Goal: Task Accomplishment & Management: Use online tool/utility

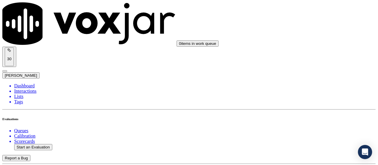
scroll to position [59, 0]
paste input "[PERSON_NAME]"
type input "[PERSON_NAME]"
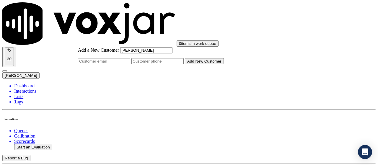
type input "[PERSON_NAME]"
click at [184, 64] on input "Add a New Customer" at bounding box center [157, 61] width 52 height 6
paste input "4128721121"
paste input "4126549083"
type input "4128721121-4126549083"
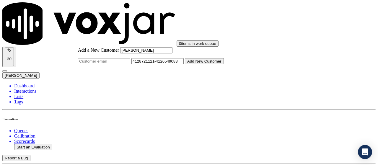
click at [224, 64] on button "Add New Customer" at bounding box center [204, 61] width 39 height 6
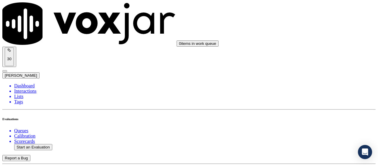
drag, startPoint x: 146, startPoint y: 57, endPoint x: 160, endPoint y: 64, distance: 15.2
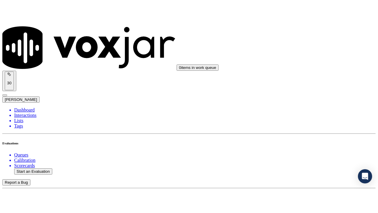
scroll to position [59, 0]
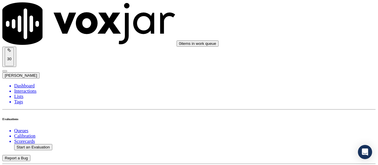
click at [308, 70] on div "Yes" at bounding box center [315, 67] width 67 height 5
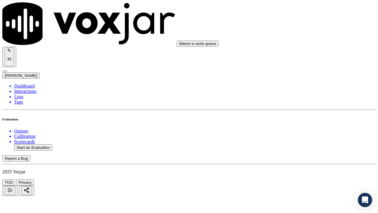
click at [309, 151] on div "Yes" at bounding box center [315, 148] width 67 height 5
click at [307, 113] on div "No" at bounding box center [315, 110] width 67 height 5
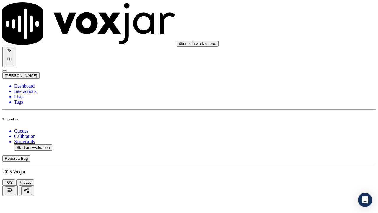
paste textarea ".15sec Agent should have probed whether the call was regarding Electric or Gas,…"
type textarea ".15sec Agent should have probed whether the call was regarding Electric or Gas,…"
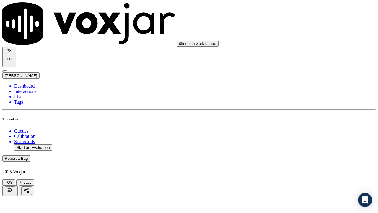
click at [307, 139] on div "Yes" at bounding box center [315, 136] width 67 height 5
click at [305, 158] on div "N/A" at bounding box center [315, 155] width 67 height 5
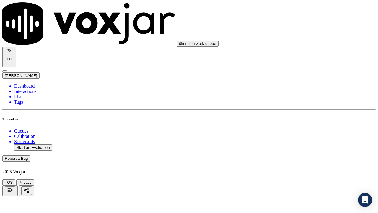
click at [311, 134] on div "N/A" at bounding box center [315, 131] width 67 height 5
drag, startPoint x: 306, startPoint y: 101, endPoint x: 307, endPoint y: 110, distance: 9.6
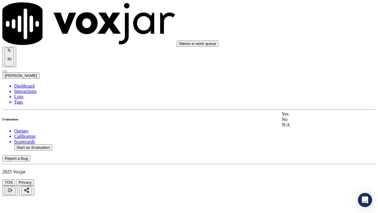
click at [307, 116] on div "Yes" at bounding box center [315, 113] width 67 height 5
click at [303, 87] on div "Yes" at bounding box center [315, 84] width 67 height 5
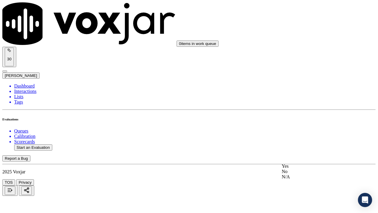
click at [310, 165] on div "No" at bounding box center [315, 171] width 67 height 5
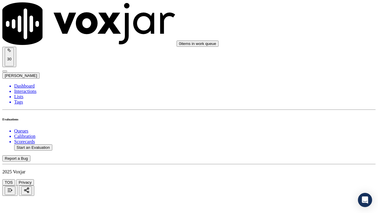
scroll to position [750, 0]
type textarea "6.09sec Agent just got confused with the addresses & did not clearly took which…"
click at [313, 116] on div "Yes" at bounding box center [315, 112] width 67 height 5
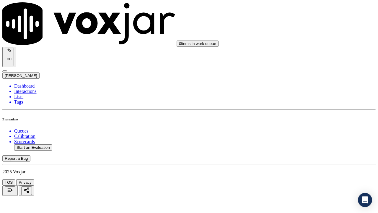
click at [308, 123] on div "Yes" at bounding box center [315, 120] width 67 height 5
click at [305, 96] on div "Yes" at bounding box center [315, 93] width 67 height 5
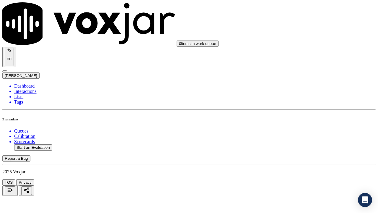
scroll to position [1104, 0]
click at [310, 88] on div "Yes" at bounding box center [315, 85] width 67 height 5
click at [316, 162] on div "Yes" at bounding box center [315, 159] width 67 height 5
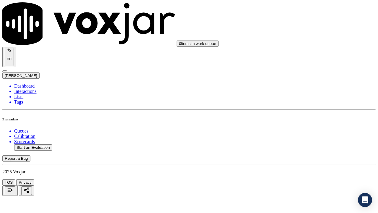
scroll to position [1222, 0]
click at [309, 124] on div "No" at bounding box center [315, 121] width 67 height 5
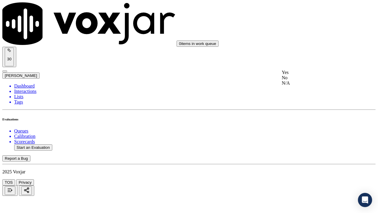
click at [310, 80] on div "No" at bounding box center [315, 77] width 67 height 5
click at [310, 157] on div "Yes" at bounding box center [315, 153] width 67 height 5
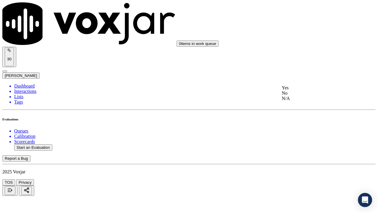
click at [310, 90] on div "Yes" at bounding box center [315, 87] width 67 height 5
click at [316, 80] on div "Yes" at bounding box center [315, 80] width 67 height 5
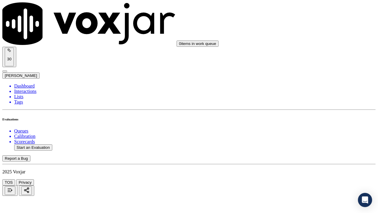
click at [312, 76] on div "No" at bounding box center [315, 73] width 67 height 5
drag, startPoint x: 292, startPoint y: 97, endPoint x: 370, endPoint y: 103, distance: 78.2
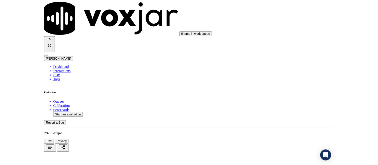
scroll to position [1812, 0]
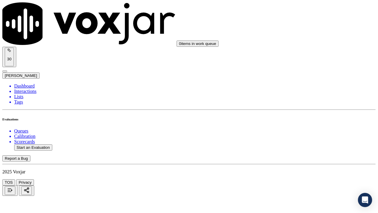
type textarea "8.41sec Without need of it agent asked for Acc numbers which only made the call…"
click at [313, 67] on div "Yes" at bounding box center [315, 63] width 67 height 5
click at [305, 154] on div "No" at bounding box center [315, 150] width 67 height 5
